Goal: Task Accomplishment & Management: Manage account settings

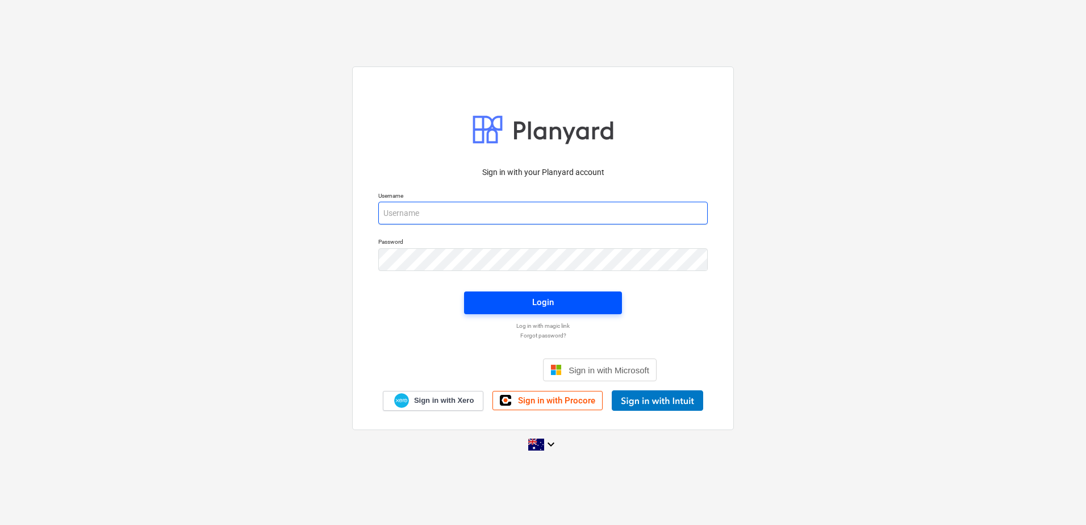
type input "[EMAIL_ADDRESS][DOMAIN_NAME]"
click at [555, 312] on button "Login" at bounding box center [543, 302] width 158 height 23
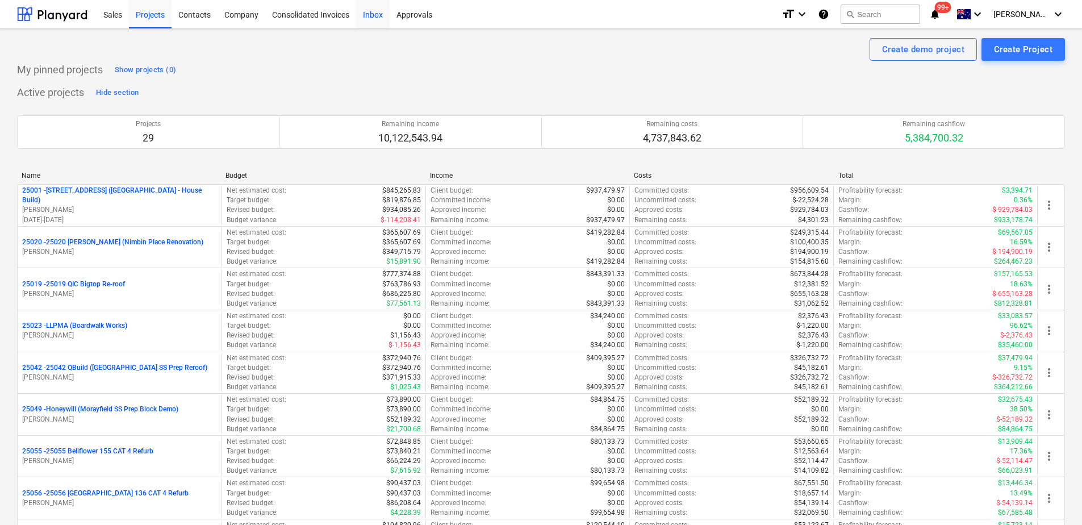
click at [367, 10] on div "Inbox" at bounding box center [372, 13] width 33 height 29
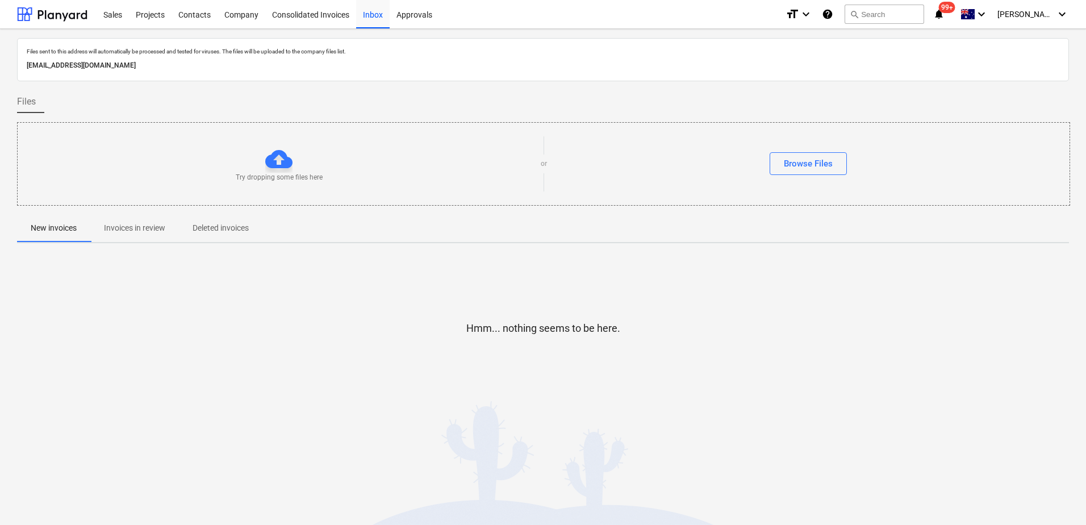
click at [142, 223] on p "Invoices in review" at bounding box center [134, 228] width 61 height 12
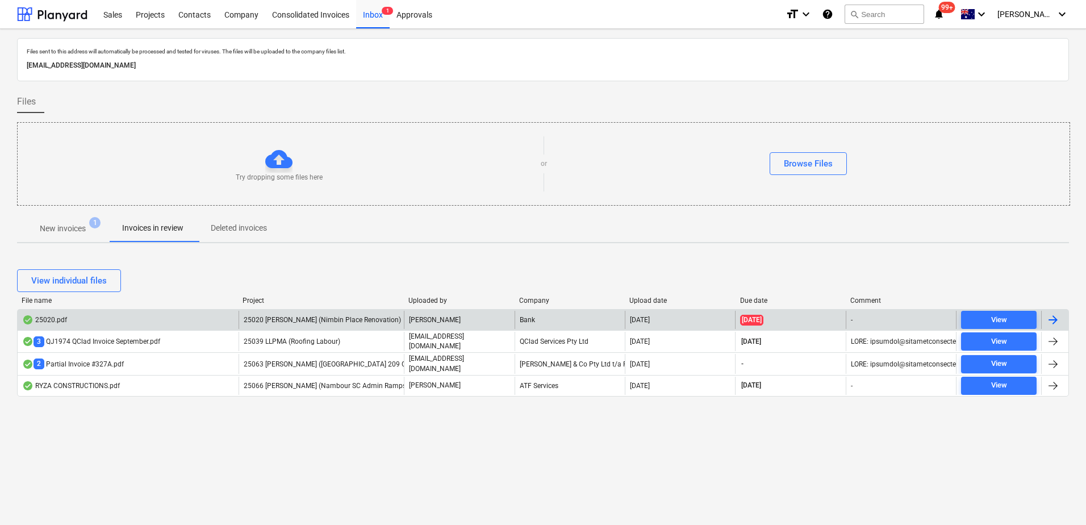
click at [357, 316] on div "25020 [PERSON_NAME] (Nimbin Place Renovation)" at bounding box center [321, 320] width 166 height 18
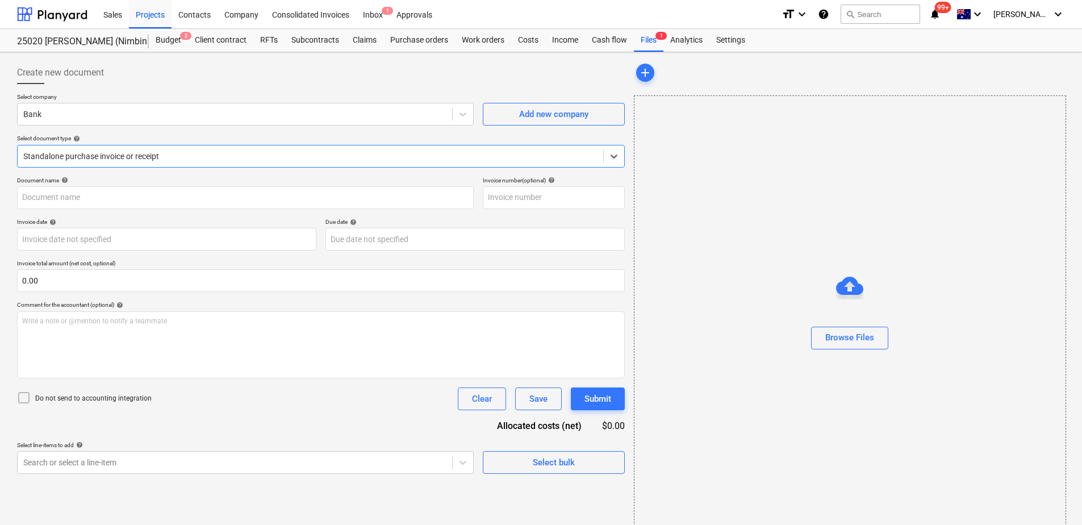
type input "25020"
type input "[DATE]"
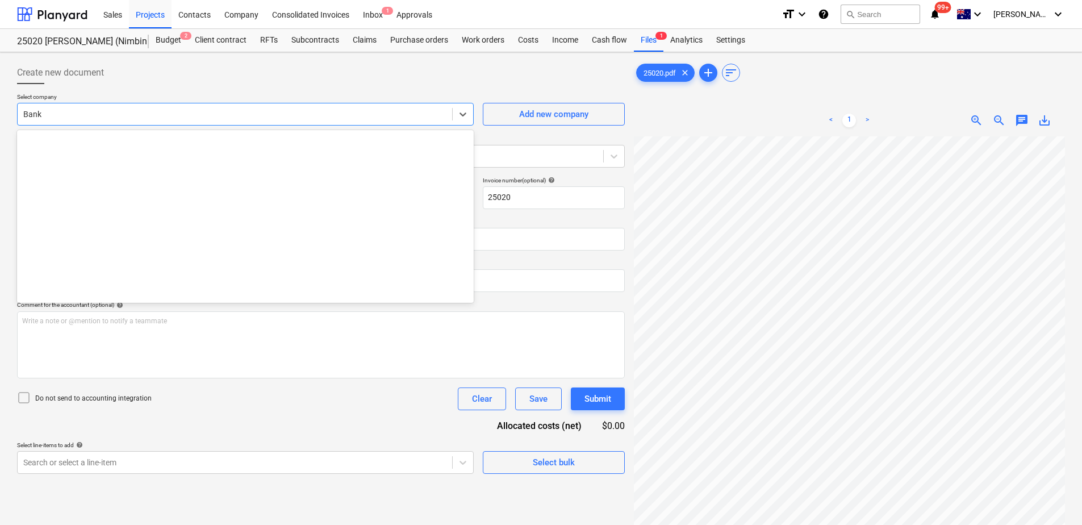
click at [85, 111] on div at bounding box center [234, 113] width 423 height 11
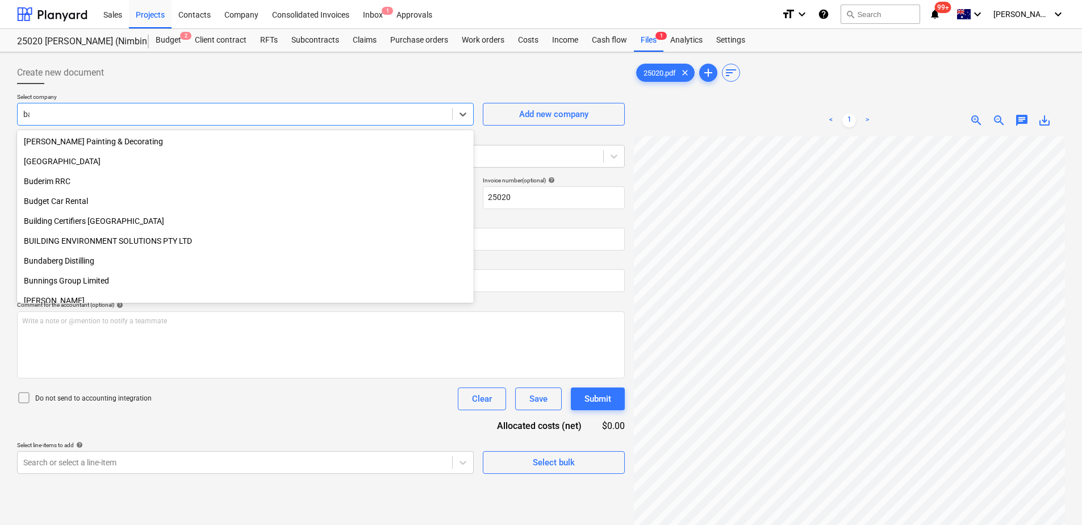
scroll to position [982, 0]
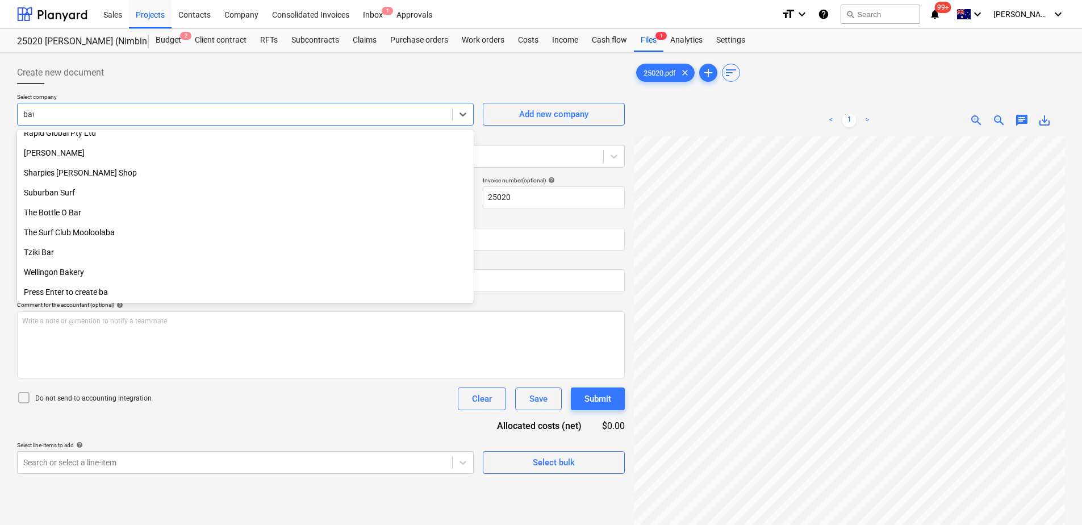
type input "[PERSON_NAME]"
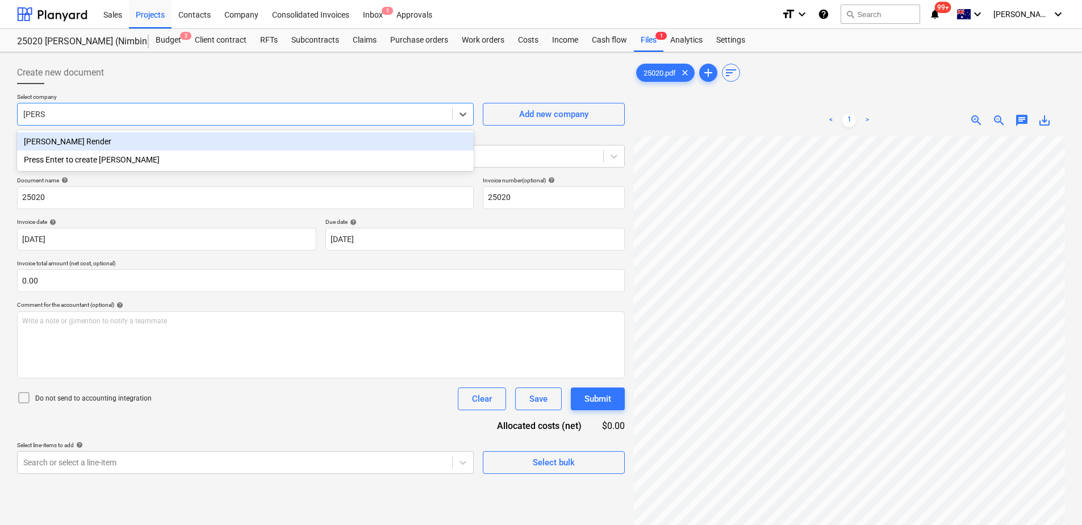
click at [93, 146] on div "[PERSON_NAME] Render" at bounding box center [245, 141] width 456 height 18
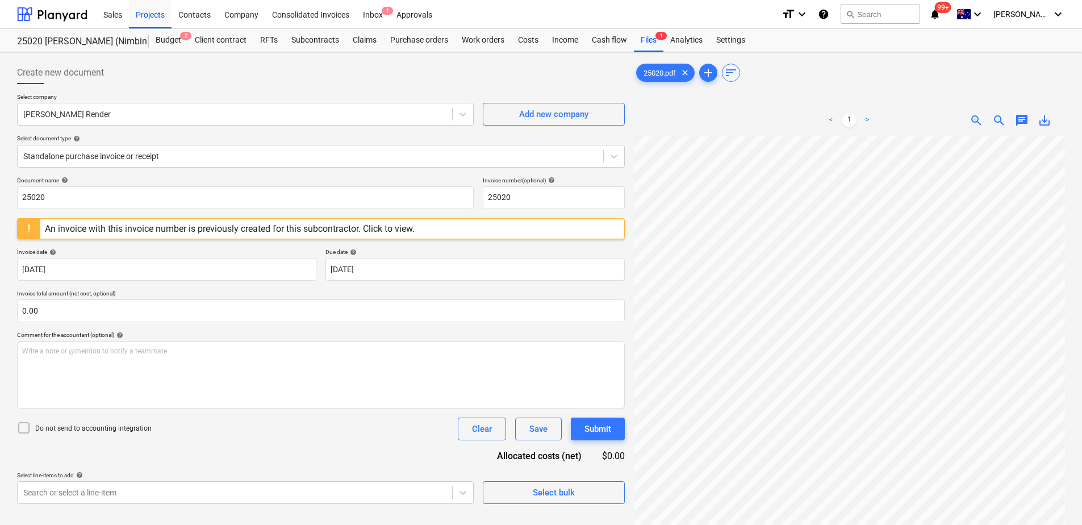
click at [248, 227] on div "An invoice with this invoice number is previously created for this subcontracto…" at bounding box center [230, 228] width 370 height 11
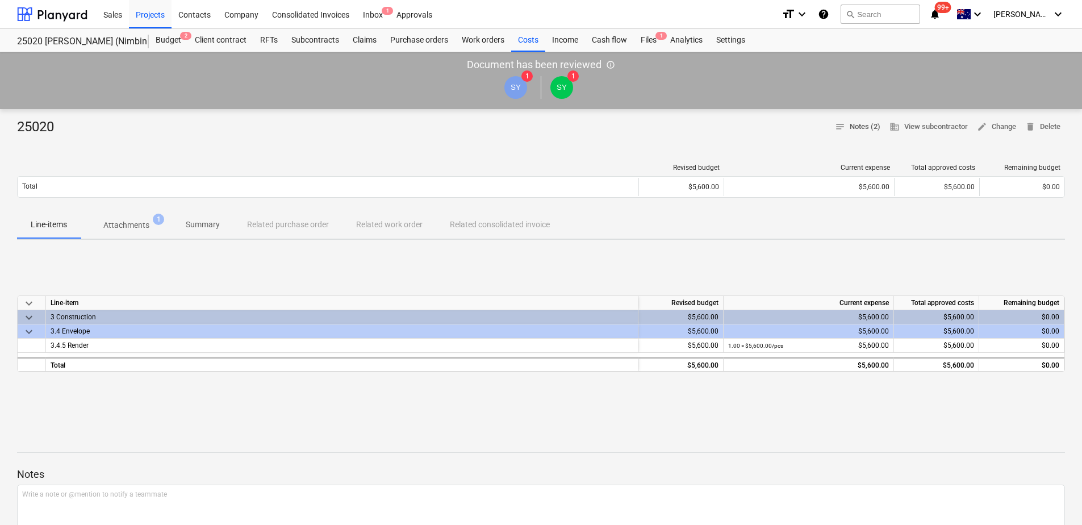
click at [858, 120] on span "notes Notes (2)" at bounding box center [857, 126] width 45 height 13
click at [409, 14] on div "Approvals" at bounding box center [413, 13] width 49 height 29
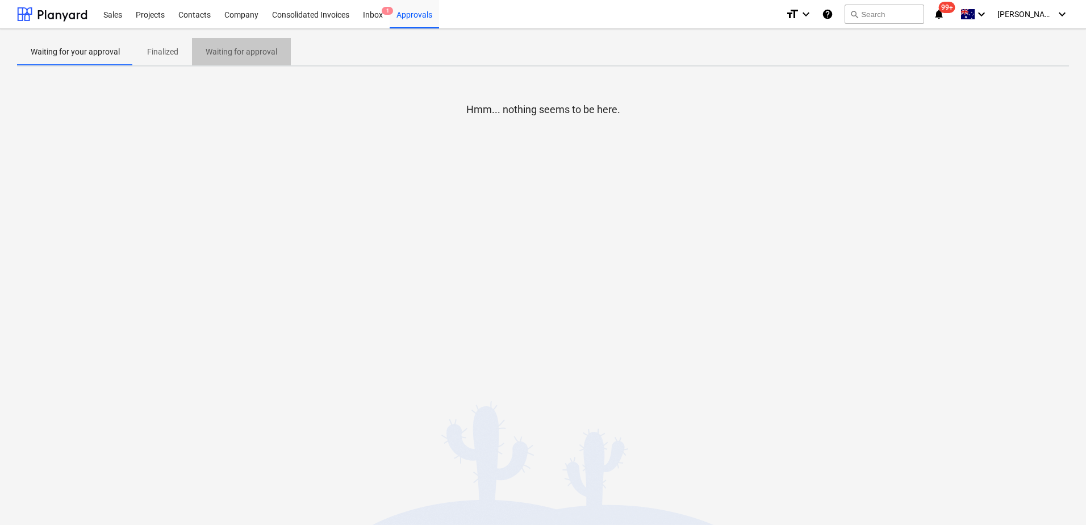
click at [236, 54] on p "Waiting for approval" at bounding box center [242, 52] width 72 height 12
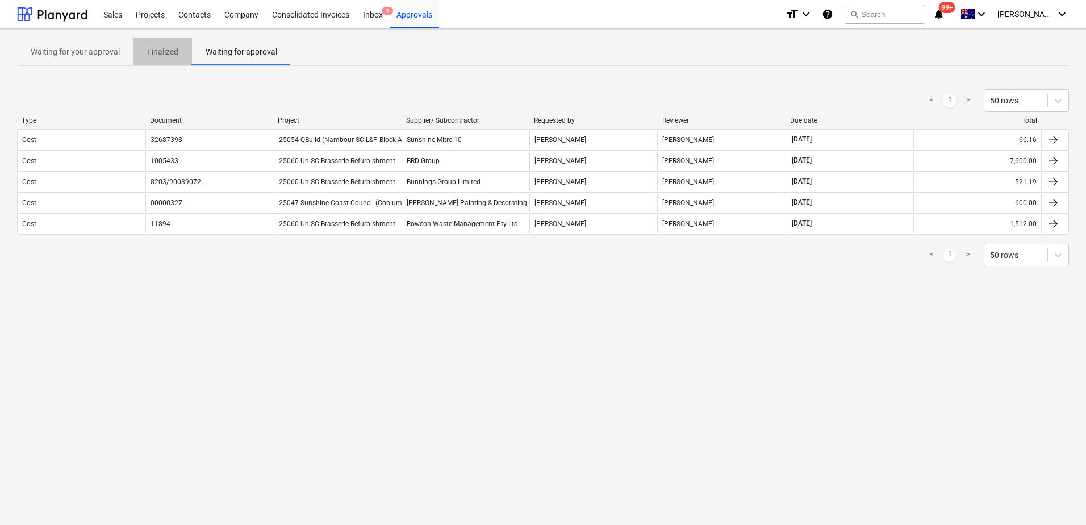
click at [156, 57] on p "Finalized" at bounding box center [162, 52] width 31 height 12
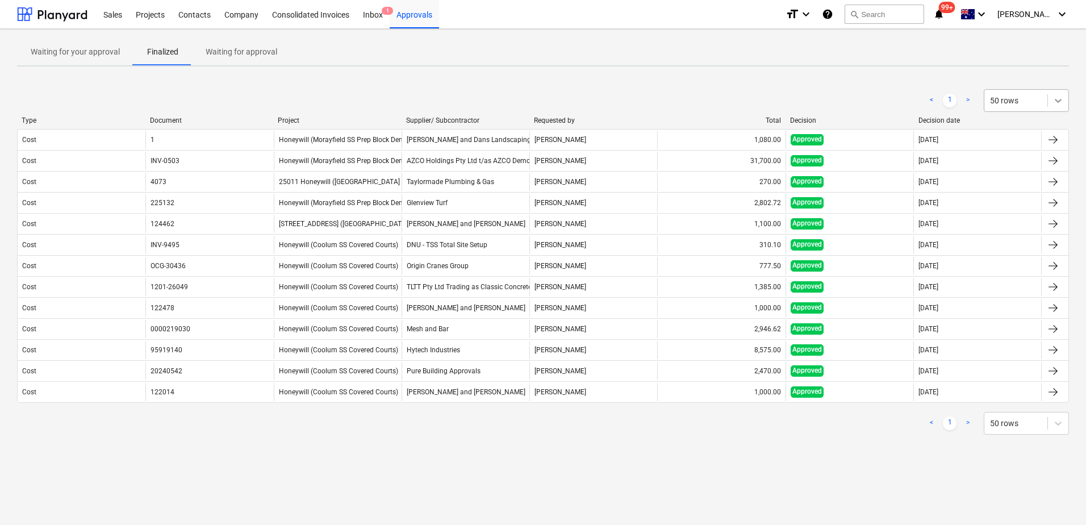
click at [1056, 99] on icon at bounding box center [1057, 100] width 11 height 11
click at [1012, 222] on div "100 rows" at bounding box center [1025, 219] width 85 height 18
click at [471, 481] on div "Waiting for your approval Finalized Waiting for approval < 1 > option 100 rows,…" at bounding box center [543, 277] width 1086 height 496
click at [966, 421] on link ">" at bounding box center [968, 423] width 14 height 14
click at [376, 20] on div "Inbox 1" at bounding box center [372, 13] width 33 height 29
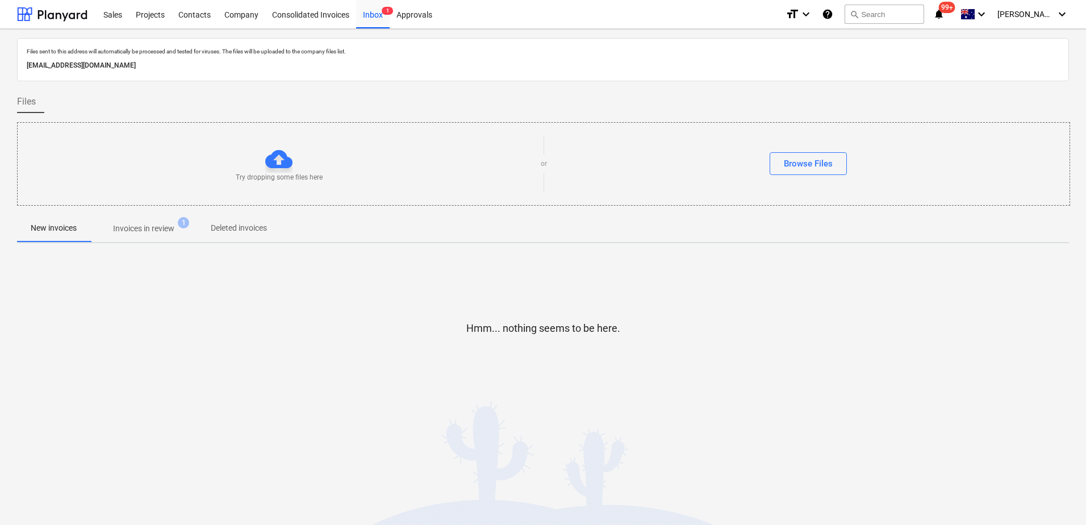
click at [152, 234] on p "Invoices in review" at bounding box center [143, 229] width 61 height 12
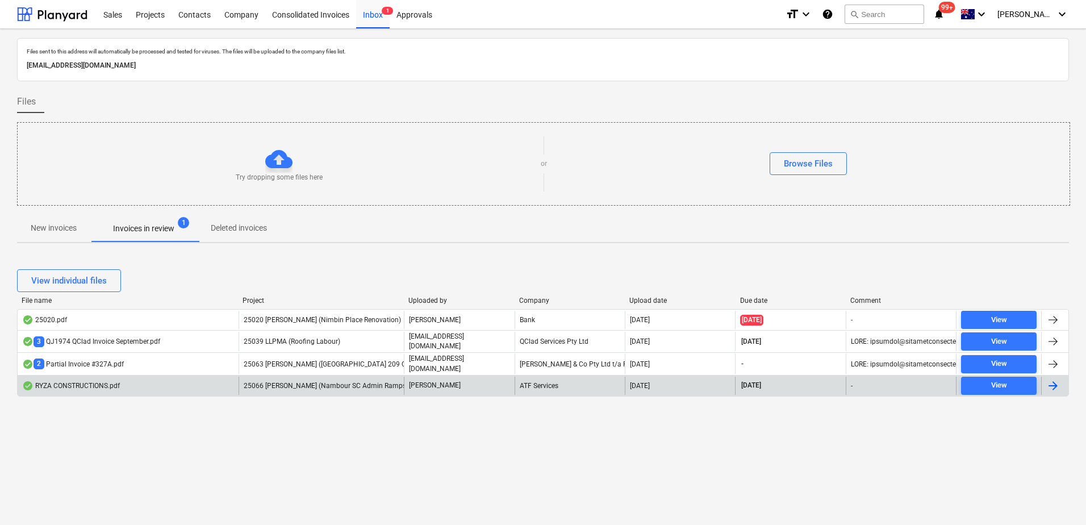
click at [345, 386] on span "25066 [PERSON_NAME] (Nambour SC Admin Ramps)" at bounding box center [326, 386] width 165 height 8
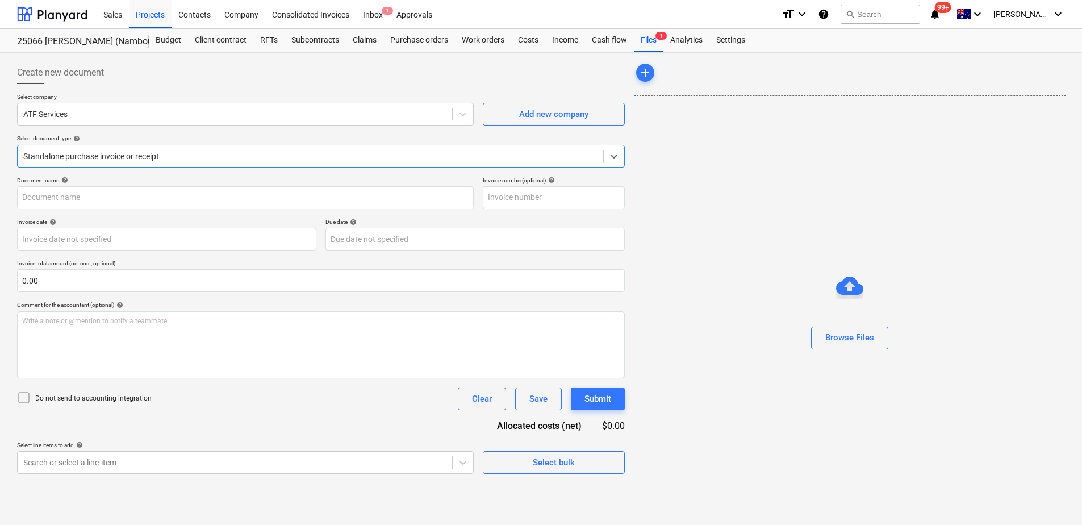
type input "2928113"
type input "[DATE]"
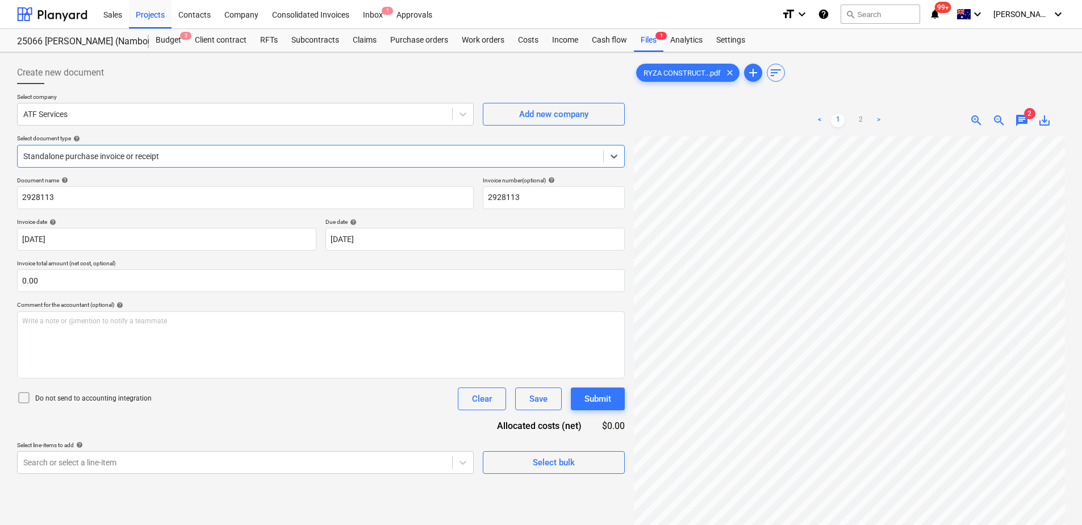
click at [1027, 124] on span "chat" at bounding box center [1022, 121] width 14 height 14
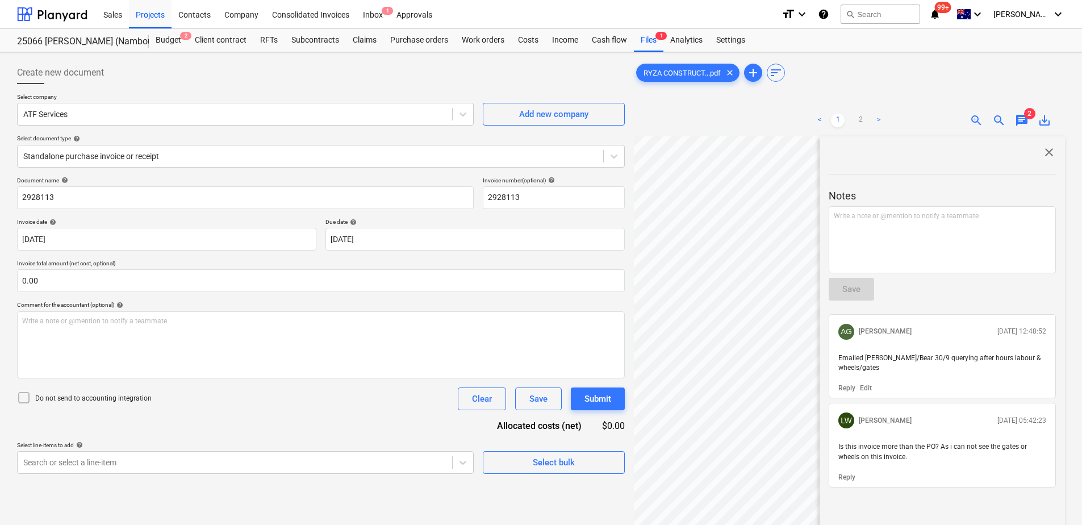
click at [1044, 152] on span "close" at bounding box center [1049, 152] width 14 height 14
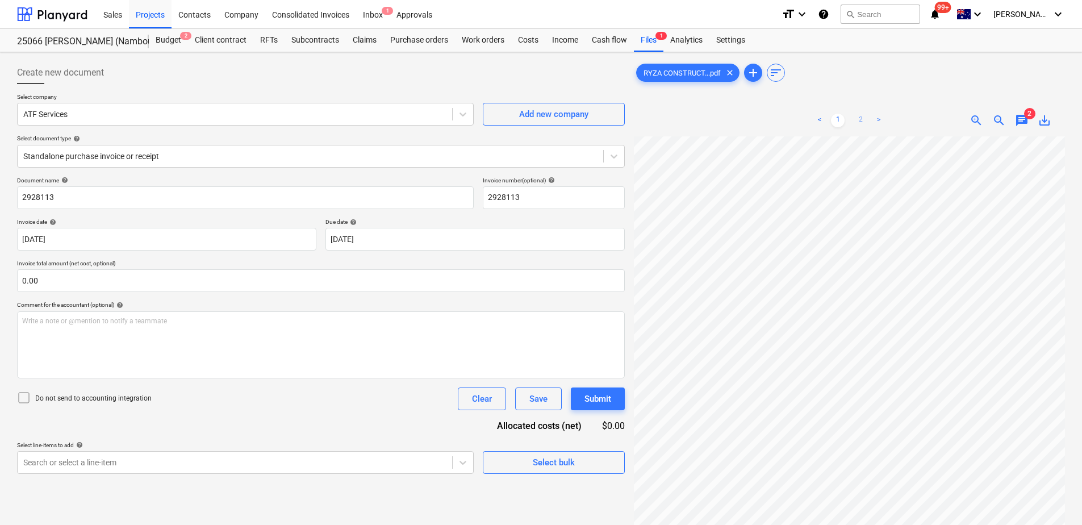
click at [860, 120] on link "2" at bounding box center [860, 121] width 14 height 14
click at [841, 117] on link "1" at bounding box center [838, 121] width 14 height 14
click at [998, 122] on span "zoom_out" at bounding box center [999, 121] width 14 height 14
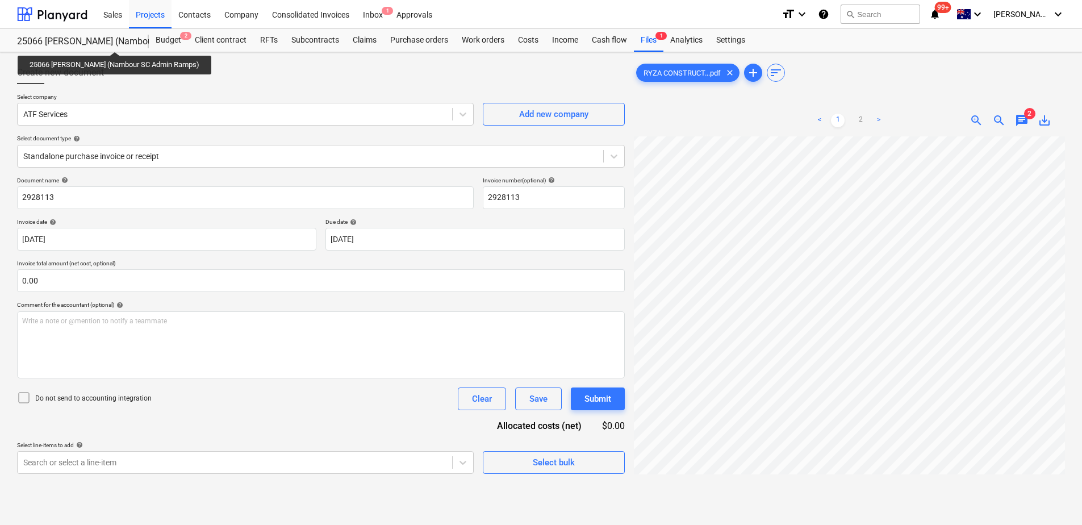
click at [1024, 123] on span "chat" at bounding box center [1022, 121] width 14 height 14
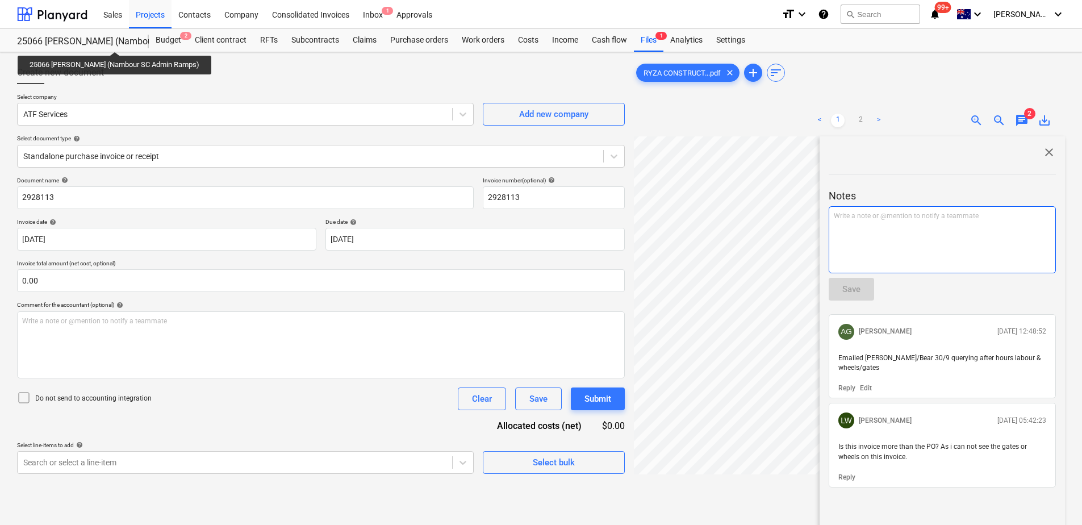
click at [923, 222] on div "Write a note or @mention to notify a teammate [PERSON_NAME]" at bounding box center [941, 239] width 227 height 67
click at [863, 288] on button "Save" at bounding box center [850, 289] width 45 height 23
